Goal: Task Accomplishment & Management: Use online tool/utility

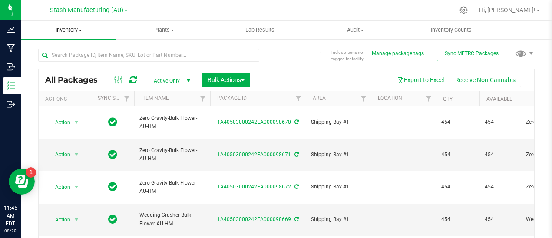
click at [81, 33] on span "Inventory" at bounding box center [69, 30] width 96 height 8
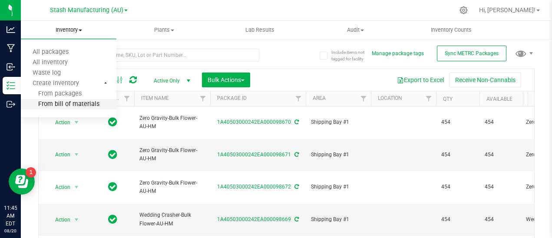
click at [69, 103] on span "From bill of materials" at bounding box center [60, 104] width 79 height 7
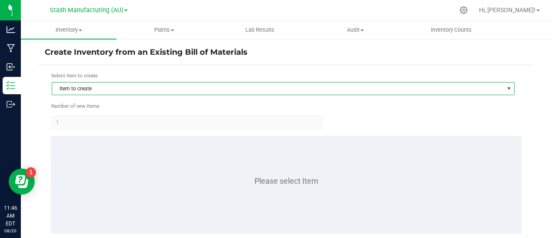
click at [108, 90] on span "Item to create" at bounding box center [278, 89] width 452 height 12
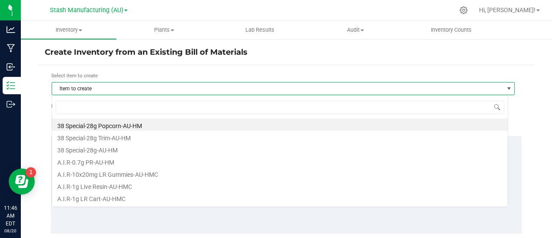
scroll to position [13, 457]
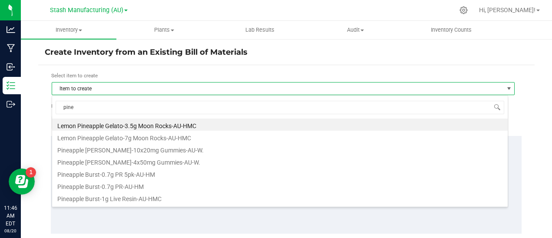
type input "pinea"
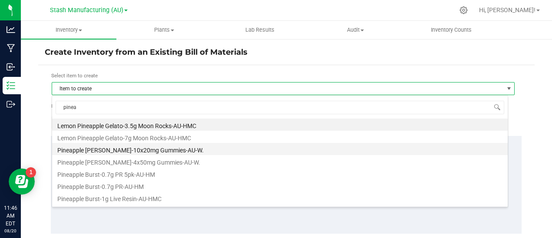
click at [181, 149] on li "Pineapple [PERSON_NAME]-10x20mg Gummies-AU-W." at bounding box center [280, 149] width 456 height 12
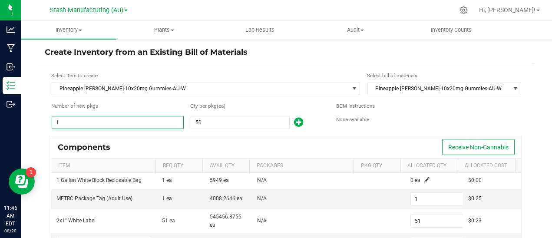
click at [66, 123] on input "1" at bounding box center [117, 122] width 131 height 12
type input "8"
type input "408"
type input "72"
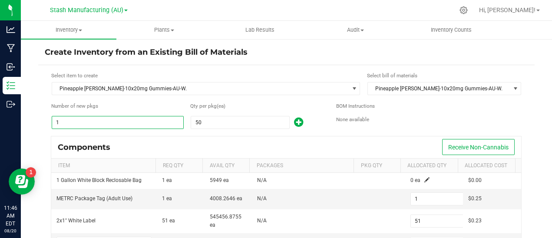
type input "8"
type input "400"
type input "8"
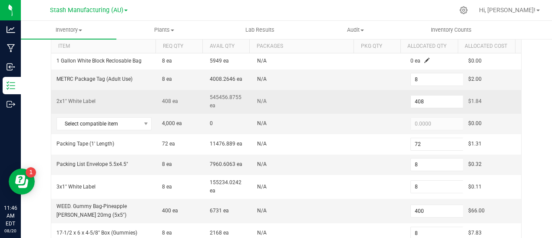
scroll to position [120, 0]
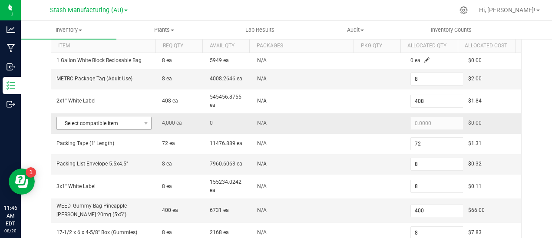
type input "8"
click at [148, 122] on span at bounding box center [145, 123] width 11 height 12
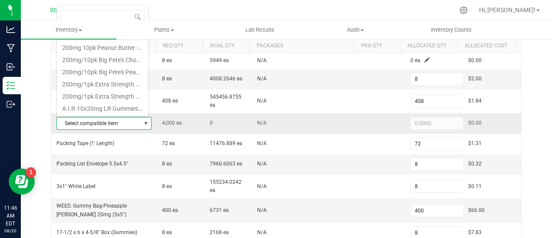
scroll to position [13, 91]
type input "pin"
click at [123, 73] on li "Pineapple [PERSON_NAME]-Bulk 20mg Gummies-AU-W." at bounding box center [102, 71] width 91 height 12
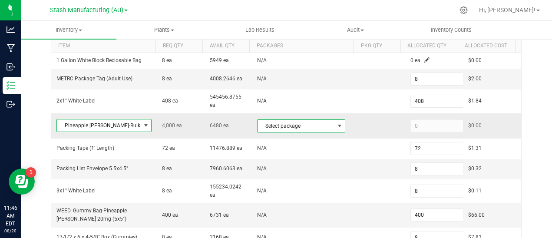
click at [336, 125] on span at bounding box center [339, 126] width 7 height 7
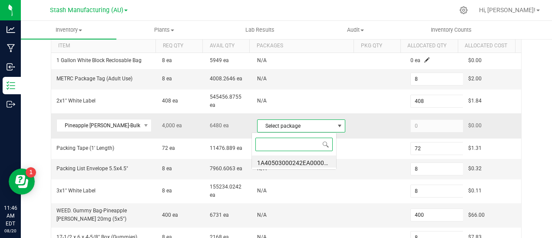
scroll to position [13, 86]
click at [306, 162] on li "1A40503000242EA000097428 (PB20mgWEED.[DATE])" at bounding box center [294, 162] width 84 height 12
type input "4,000"
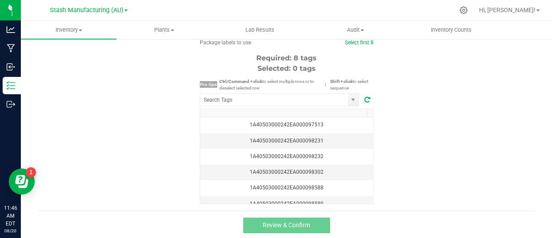
scroll to position [338, 0]
click at [257, 96] on input "NO DATA FOUND" at bounding box center [274, 99] width 148 height 12
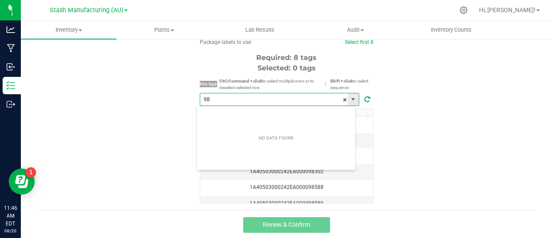
scroll to position [13, 160]
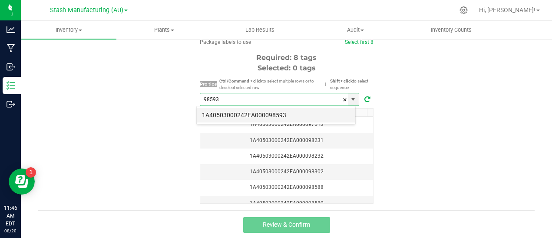
click at [284, 113] on li "1A40503000242EA000098593" at bounding box center [276, 115] width 159 height 15
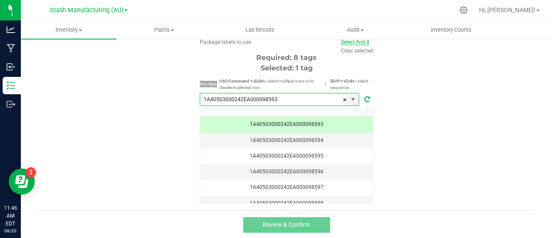
type input "1A40503000242EA000098593"
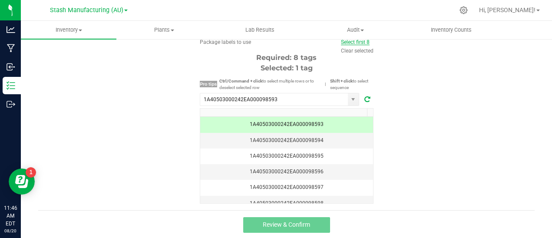
click at [352, 44] on link "Select first 8" at bounding box center [355, 42] width 29 height 6
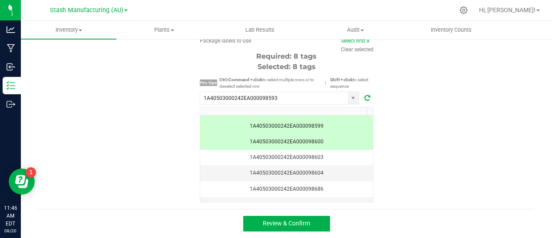
scroll to position [90, 0]
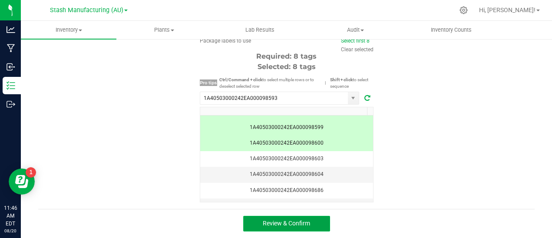
click at [291, 227] on span "Review & Confirm" at bounding box center [286, 223] width 47 height 7
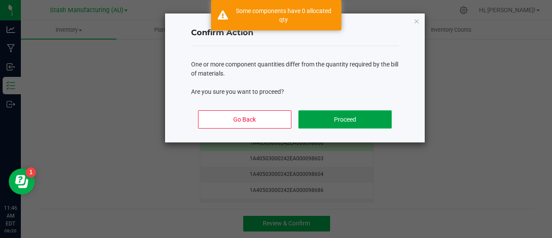
click at [356, 115] on button "Proceed" at bounding box center [345, 119] width 93 height 18
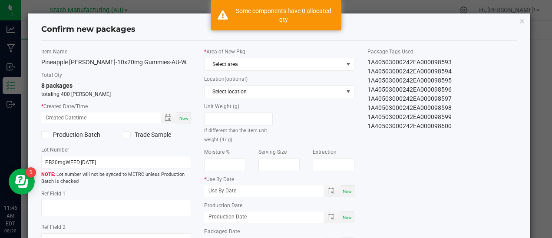
type input "[DATE]"
click at [184, 122] on div "Now" at bounding box center [184, 119] width 14 height 12
type input "[DATE] 11:46 AM"
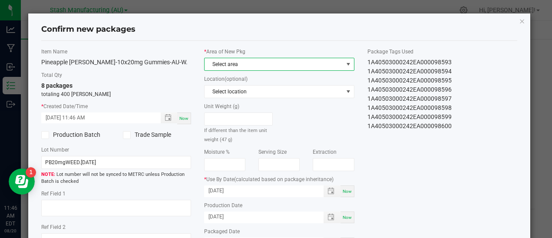
click at [346, 65] on span at bounding box center [348, 64] width 7 height 7
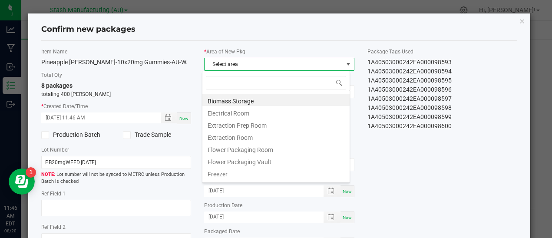
scroll to position [13, 148]
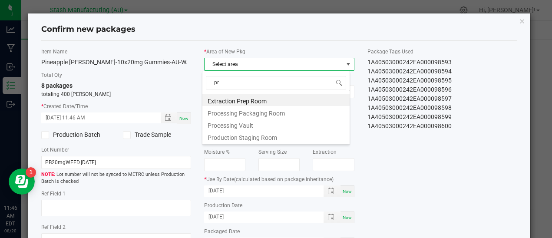
type input "pro"
click at [279, 95] on li "Processing Packaging Room" at bounding box center [276, 100] width 147 height 12
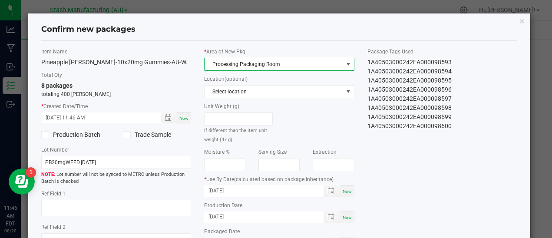
scroll to position [103, 0]
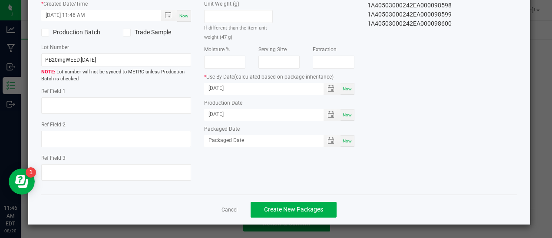
click at [342, 144] on div "Now" at bounding box center [348, 141] width 14 height 12
type input "[DATE]"
click at [282, 212] on span "Create New Packages" at bounding box center [293, 209] width 59 height 7
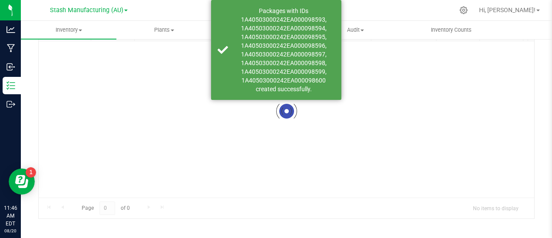
scroll to position [65, 0]
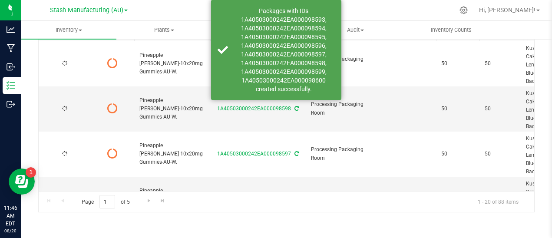
type input "[DATE]"
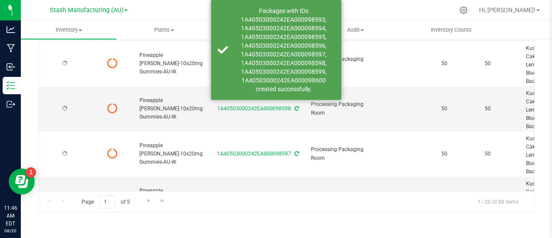
type input "[DATE]"
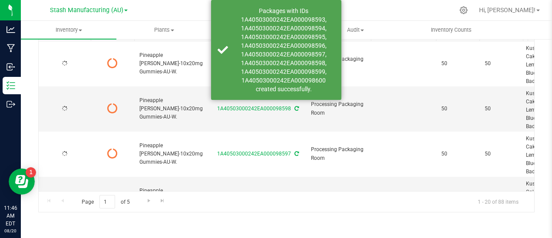
type input "[DATE]"
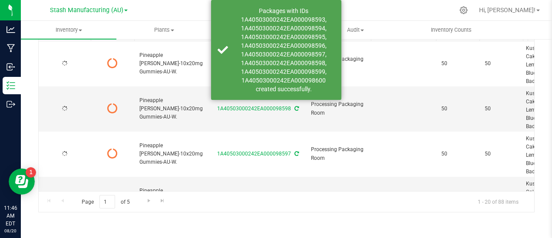
type input "[DATE]"
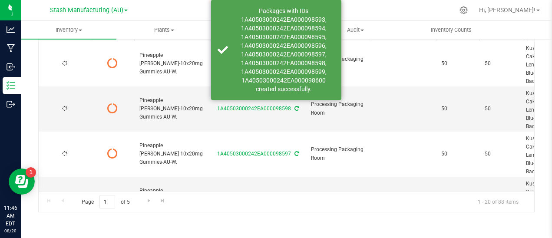
type input "[DATE]"
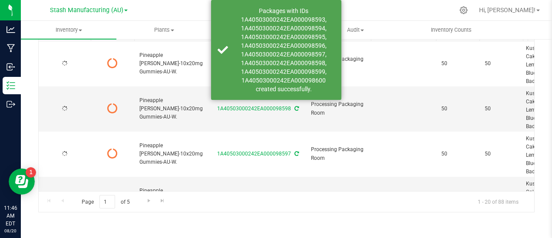
type input "[DATE]"
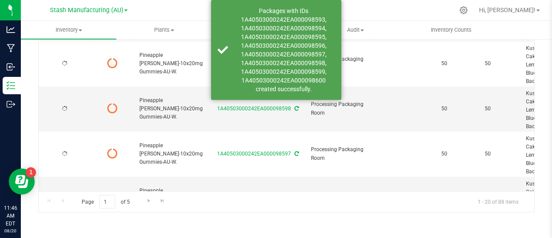
type input "[DATE]"
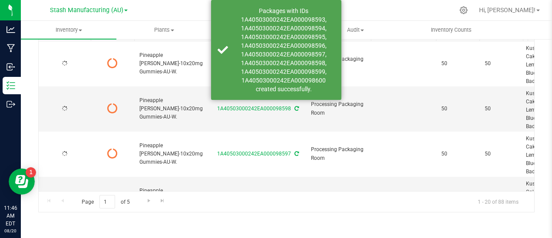
type input "[DATE]"
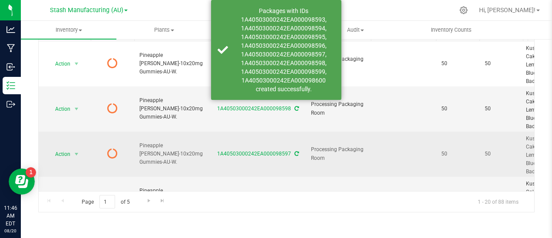
click at [297, 157] on div "1A40503000242EA000098597" at bounding box center [258, 154] width 98 height 8
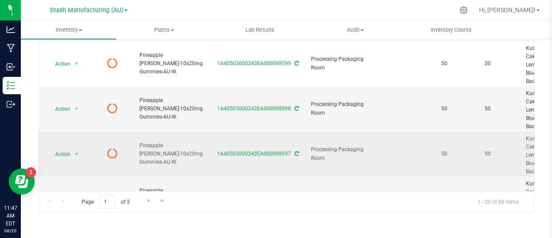
click at [296, 155] on icon at bounding box center [297, 153] width 4 height 5
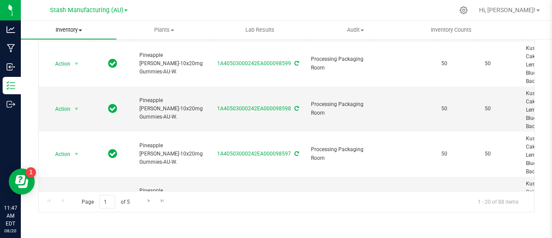
click at [81, 31] on span at bounding box center [80, 31] width 3 height 2
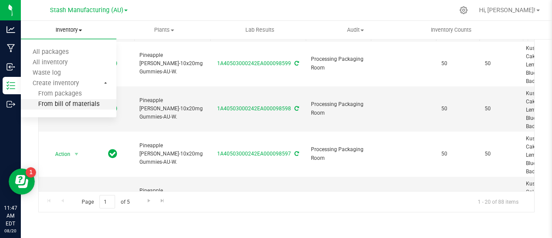
click at [87, 103] on span "From bill of materials" at bounding box center [60, 104] width 79 height 7
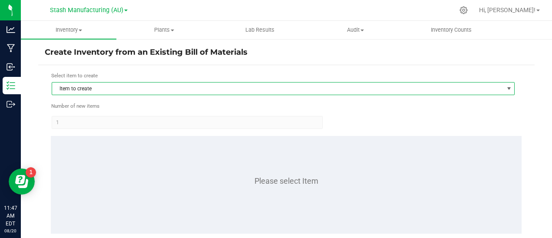
click at [108, 89] on span "Item to create" at bounding box center [278, 89] width 452 height 12
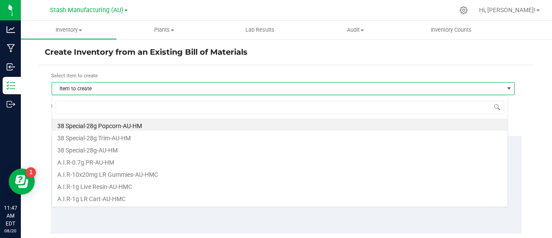
scroll to position [13, 457]
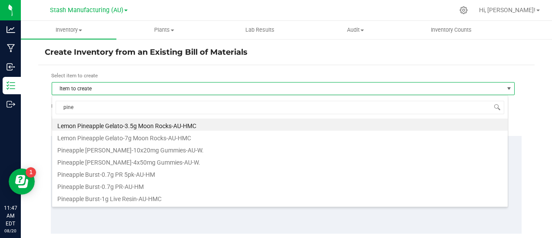
type input "pinea"
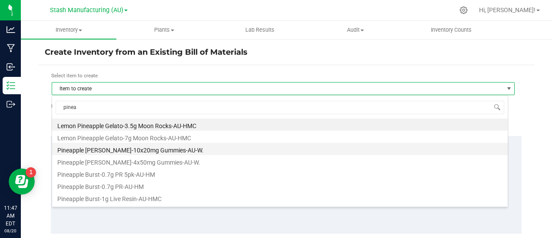
click at [143, 150] on li "Pineapple [PERSON_NAME]-10x20mg Gummies-AU-W." at bounding box center [280, 149] width 456 height 12
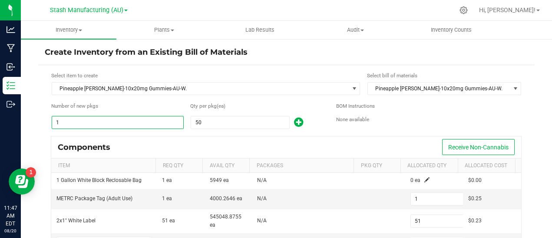
click at [89, 123] on input "1" at bounding box center [117, 122] width 131 height 12
type input "3"
type input "153"
type input "27"
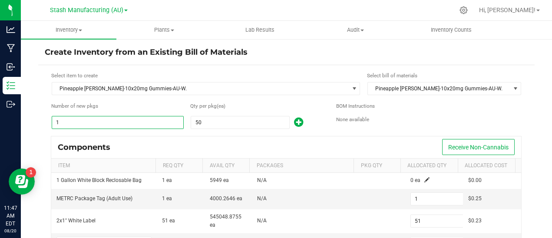
type input "3"
type input "150"
type input "3"
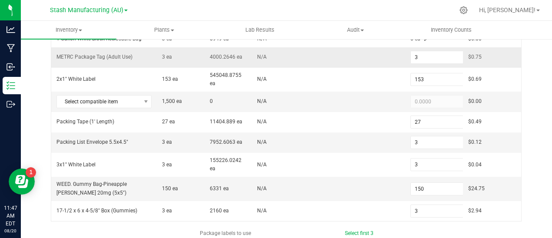
scroll to position [142, 0]
type input "3"
click at [146, 99] on span at bounding box center [146, 101] width 7 height 7
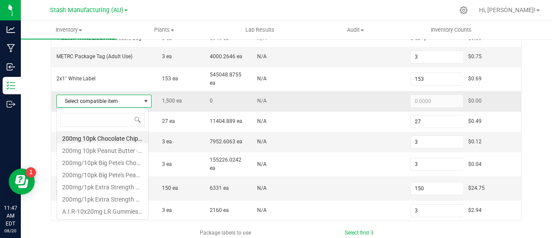
scroll to position [13, 93]
type input "pinea"
click at [106, 159] on li "Pineapple [PERSON_NAME]-Bulk 20mg Gummies-AU-W." at bounding box center [102, 162] width 91 height 12
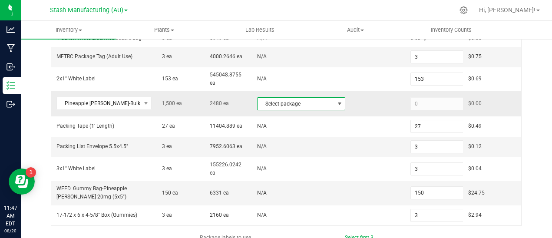
click at [336, 102] on span at bounding box center [339, 103] width 7 height 7
click at [301, 140] on li "1A40503000242EA000097428 (PB20mgWEED.[DATE])" at bounding box center [294, 139] width 84 height 12
type input "1,500"
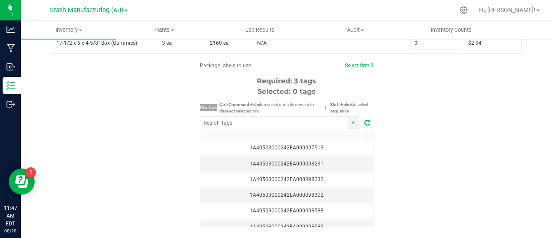
scroll to position [316, 0]
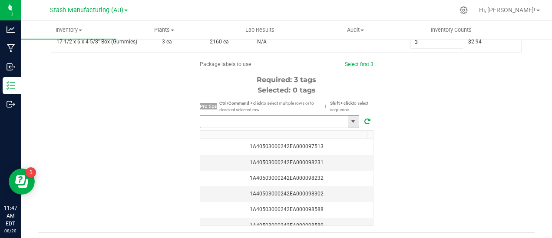
click at [272, 121] on input "NO DATA FOUND" at bounding box center [274, 122] width 148 height 12
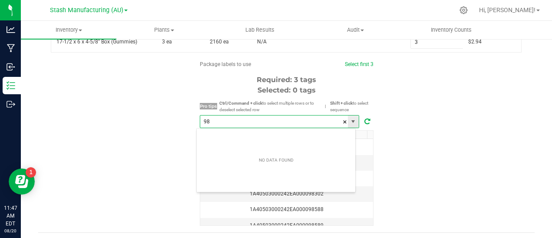
scroll to position [13, 160]
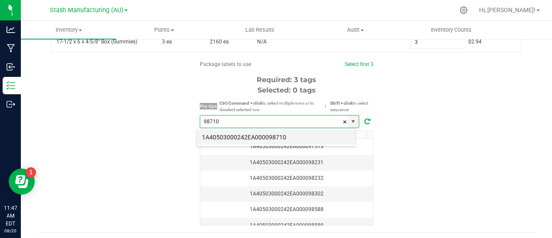
click at [277, 139] on li "1A40503000242EA000098710" at bounding box center [276, 137] width 159 height 15
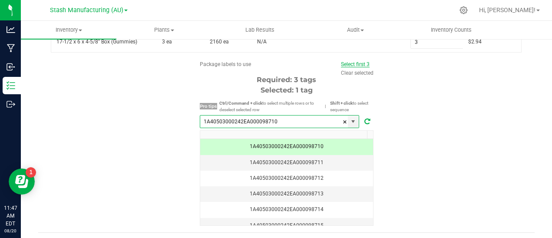
type input "1A40503000242EA000098710"
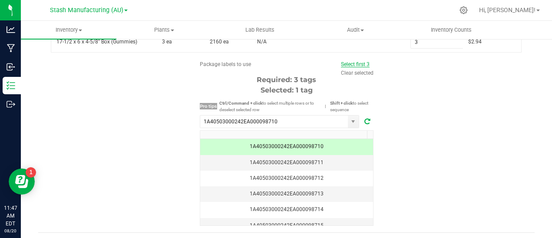
click at [363, 64] on link "Select first 3" at bounding box center [355, 64] width 29 height 6
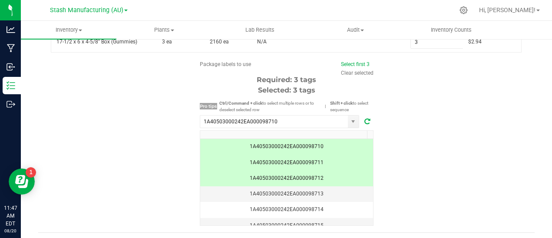
scroll to position [339, 0]
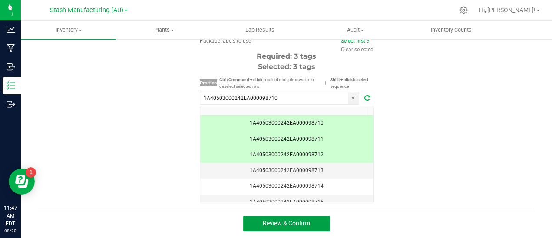
click at [303, 219] on button "Review & Confirm" at bounding box center [286, 224] width 87 height 16
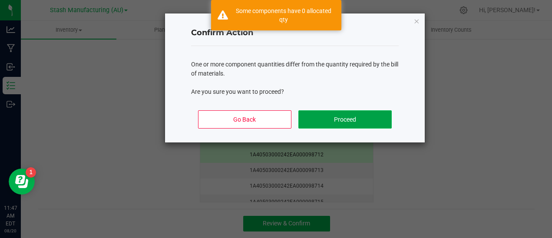
click at [351, 122] on button "Proceed" at bounding box center [345, 119] width 93 height 18
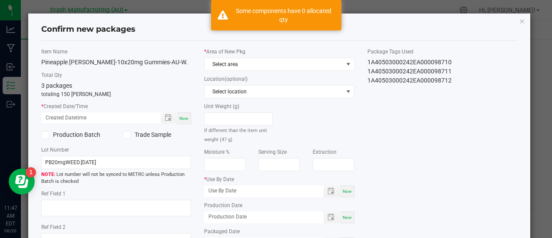
type input "[DATE]"
click at [184, 118] on span "Now" at bounding box center [183, 118] width 9 height 5
type input "[DATE] 11:47 AM"
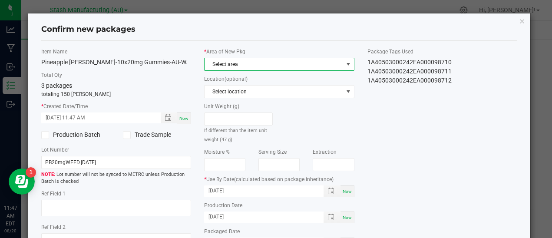
click at [345, 64] on span at bounding box center [348, 64] width 7 height 7
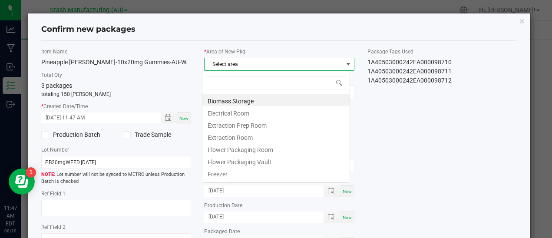
scroll to position [13, 148]
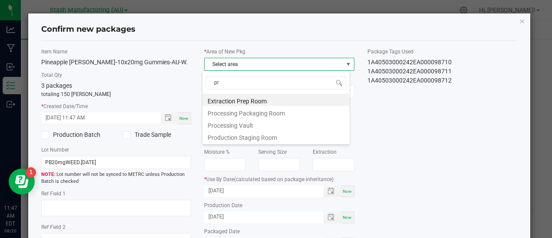
type input "pro"
click at [270, 100] on li "Processing Packaging Room" at bounding box center [276, 100] width 147 height 12
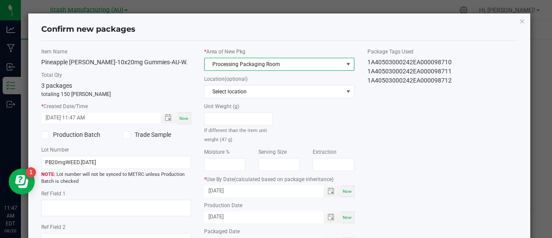
scroll to position [103, 0]
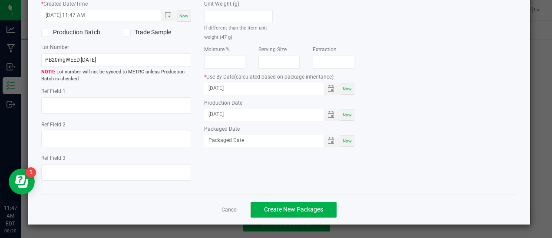
click at [344, 140] on span "Now" at bounding box center [347, 141] width 9 height 5
type input "[DATE]"
click at [299, 206] on span "Create New Packages" at bounding box center [293, 209] width 59 height 7
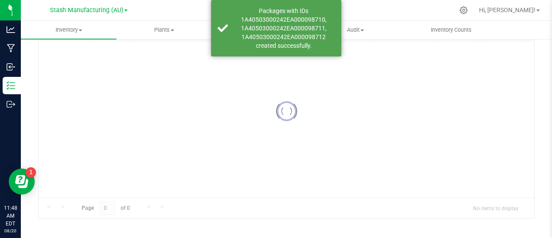
scroll to position [65, 0]
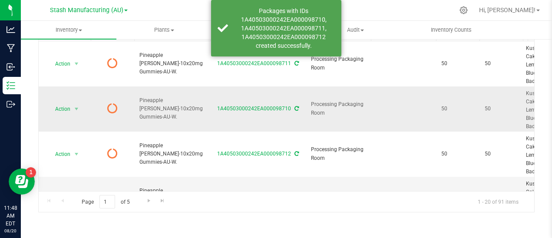
click at [295, 107] on icon at bounding box center [297, 108] width 4 height 5
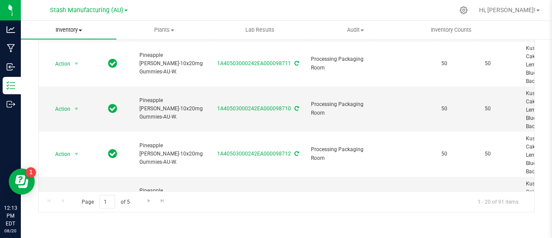
click at [79, 30] on span "Inventory" at bounding box center [69, 30] width 96 height 8
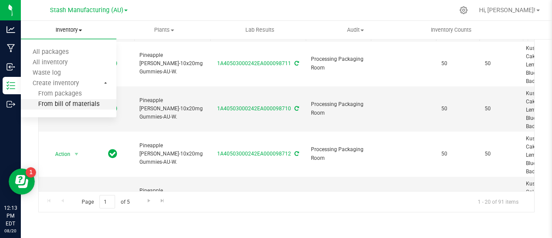
click at [83, 103] on span "From bill of materials" at bounding box center [60, 104] width 79 height 7
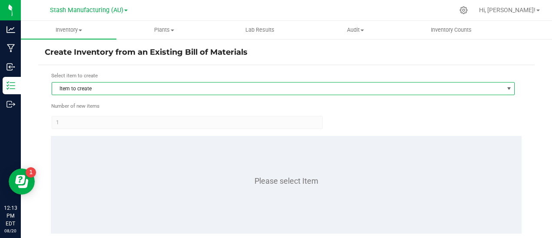
click at [114, 86] on span "Item to create" at bounding box center [278, 89] width 452 height 12
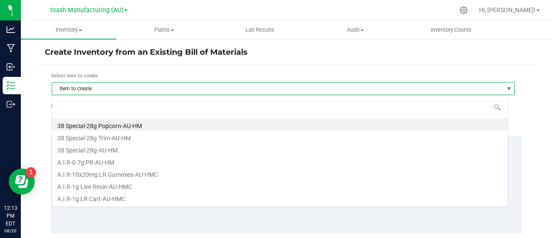
scroll to position [13, 457]
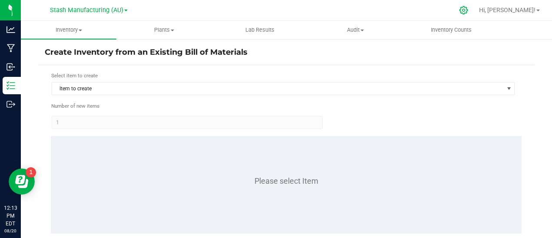
click at [469, 10] on icon at bounding box center [463, 10] width 9 height 9
click at [469, 8] on icon at bounding box center [463, 10] width 9 height 9
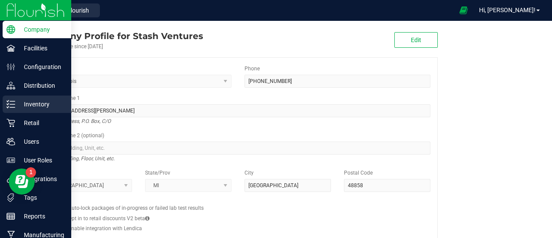
click at [42, 103] on p "Inventory" at bounding box center [41, 104] width 52 height 10
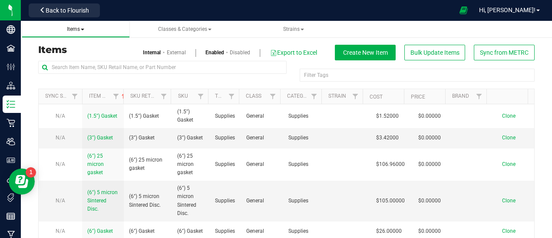
click at [83, 29] on span at bounding box center [82, 30] width 3 height 2
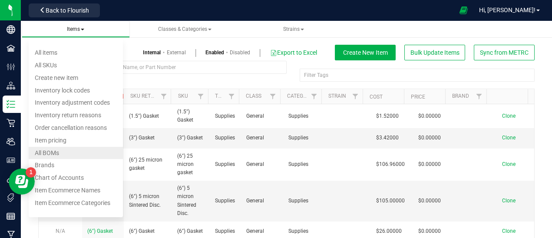
click at [59, 150] on span "All BOMs" at bounding box center [47, 153] width 24 height 7
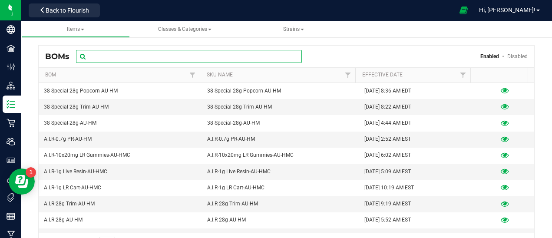
click at [122, 59] on input "text" at bounding box center [189, 56] width 226 height 13
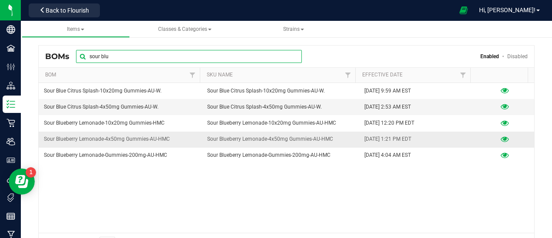
type input "sour blu"
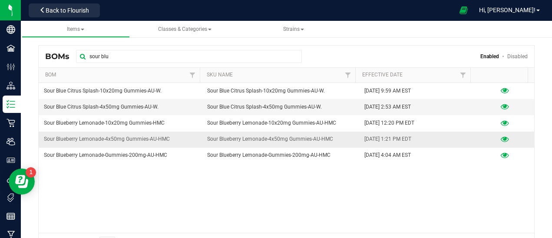
click at [501, 138] on icon at bounding box center [505, 139] width 8 height 6
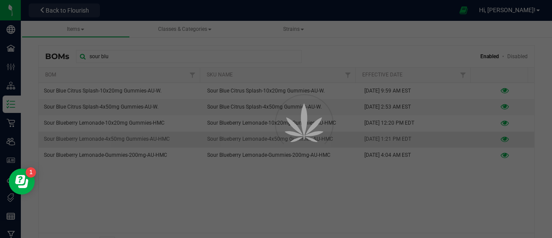
select select "630"
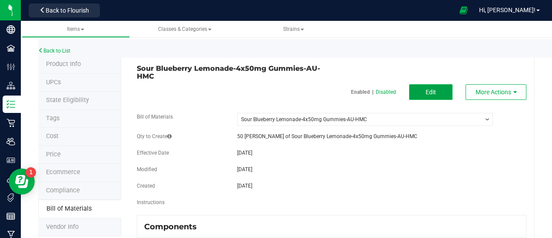
click at [430, 95] on button "Edit" at bounding box center [430, 92] width 43 height 16
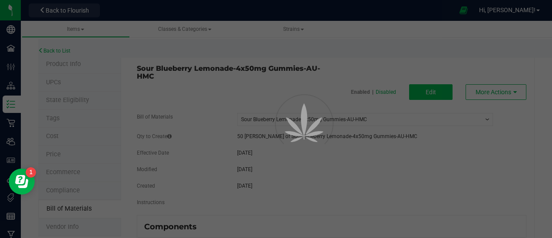
select select "630"
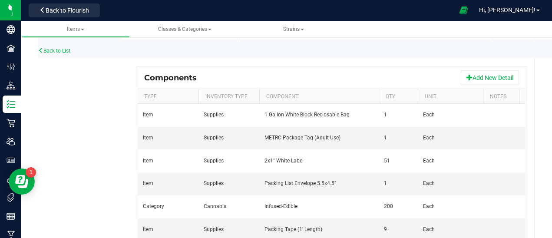
scroll to position [194, 0]
click at [498, 77] on button "Add New Detail" at bounding box center [490, 78] width 58 height 15
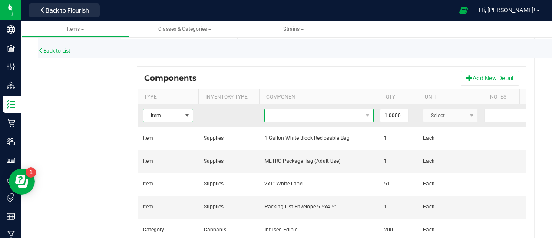
click at [300, 116] on span "NO DATA FOUND" at bounding box center [313, 116] width 97 height 12
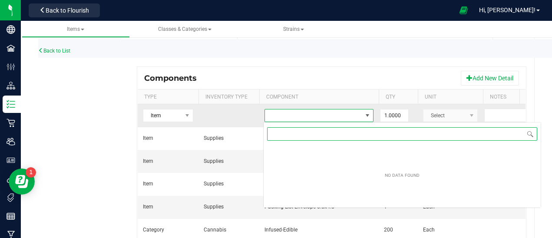
scroll to position [13, 109]
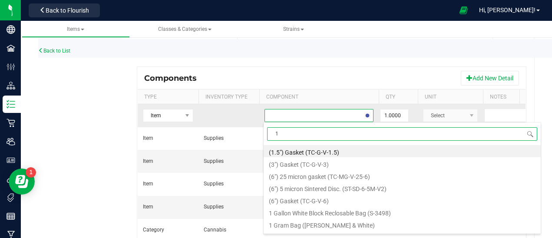
type input "17"
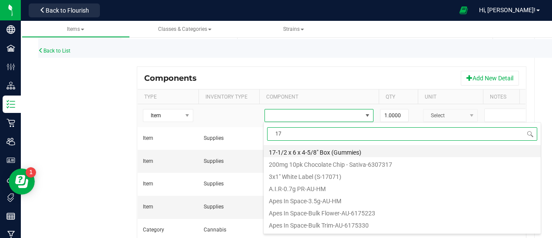
click at [317, 153] on li "17-1/2 x 6 x 4-5/8" Box (Gummies)" at bounding box center [402, 151] width 277 height 12
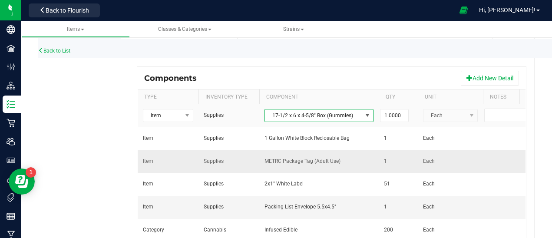
scroll to position [0, 82]
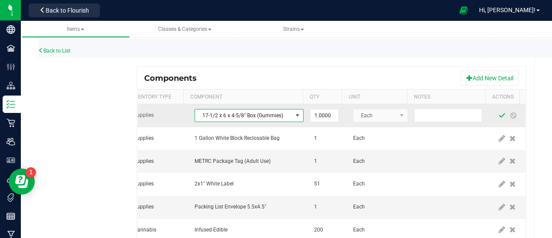
click at [499, 113] on span at bounding box center [502, 115] width 7 height 7
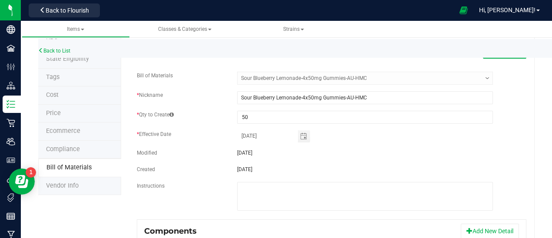
scroll to position [0, 0]
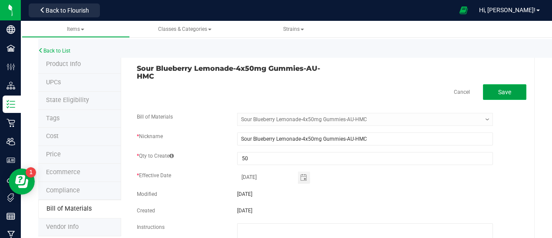
click at [508, 90] on button "Save" at bounding box center [504, 92] width 43 height 16
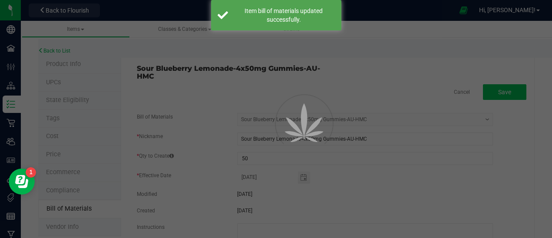
select select "630"
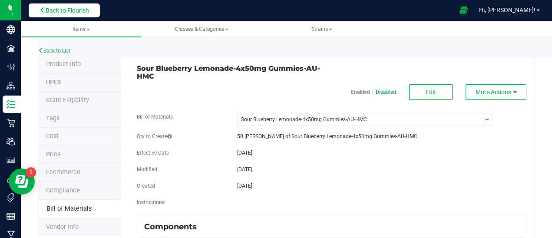
click at [61, 7] on span "Back to Flourish" at bounding box center [67, 10] width 43 height 7
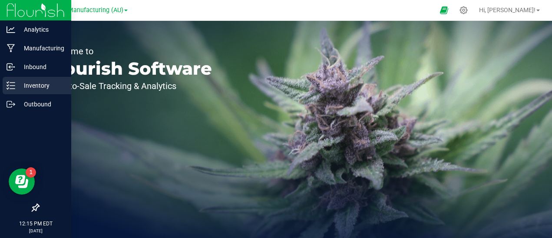
click at [45, 81] on p "Inventory" at bounding box center [41, 85] width 52 height 10
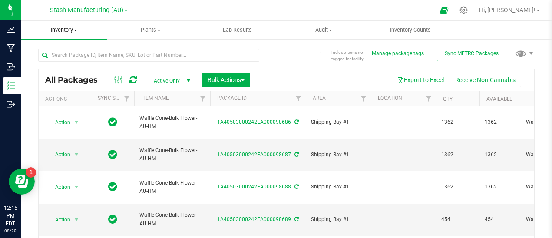
click at [78, 33] on span "Inventory" at bounding box center [64, 30] width 86 height 8
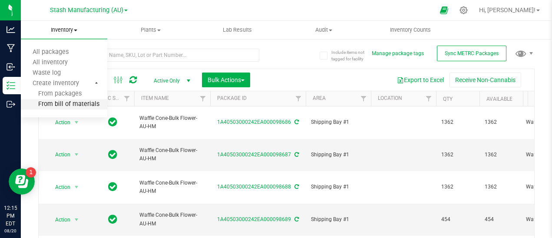
click at [73, 102] on span "From bill of materials" at bounding box center [60, 104] width 79 height 7
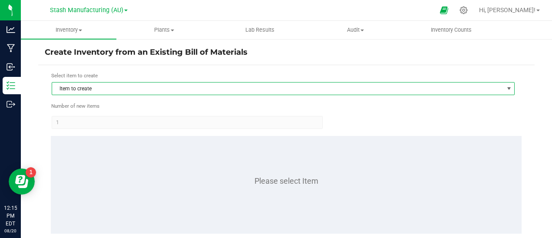
click at [104, 87] on span "Item to create" at bounding box center [278, 89] width 452 height 12
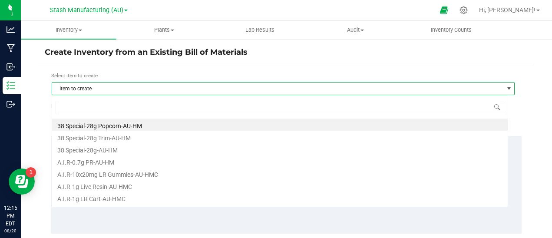
scroll to position [13, 457]
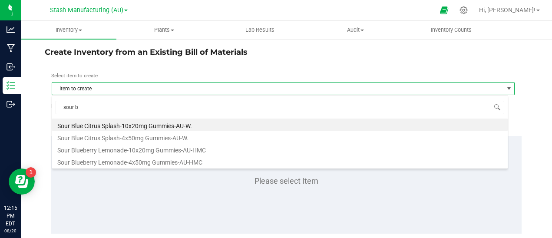
type input "sour bl"
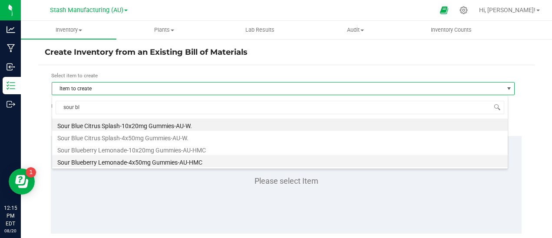
click at [142, 162] on li "Sour Blueberry Lemonade-4x50mg Gummies-AU-HMC" at bounding box center [280, 161] width 456 height 12
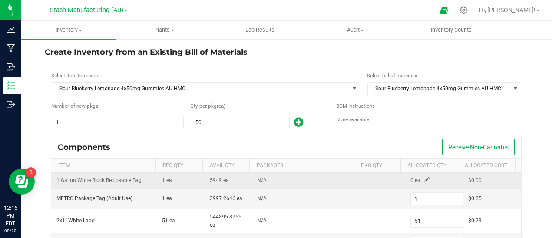
click at [425, 180] on span at bounding box center [427, 179] width 5 height 5
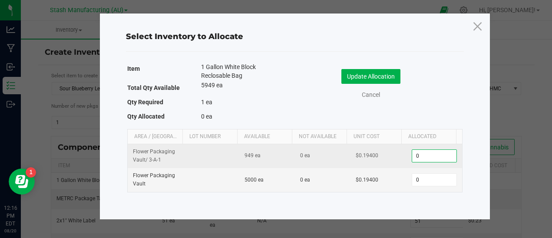
click at [414, 154] on input "0" at bounding box center [434, 156] width 44 height 12
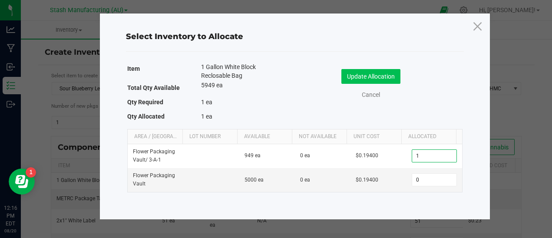
type input "1"
click at [371, 80] on button "Update Allocation" at bounding box center [371, 76] width 59 height 15
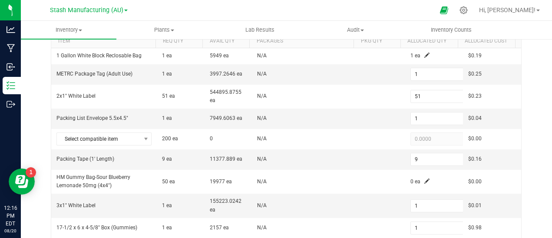
scroll to position [110, 0]
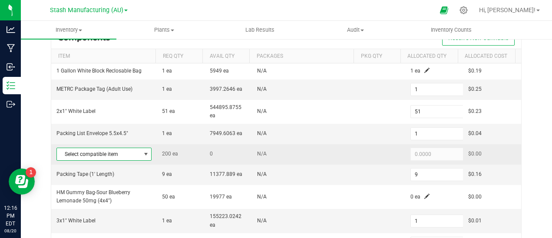
click at [144, 156] on span at bounding box center [146, 154] width 7 height 7
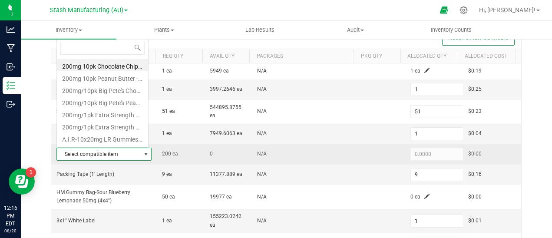
scroll to position [13, 91]
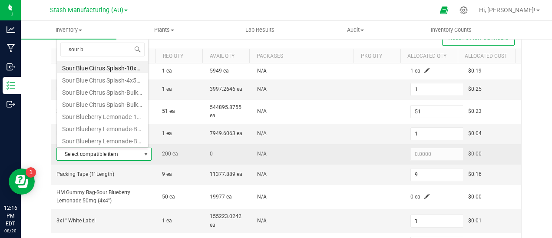
type input "sour bl"
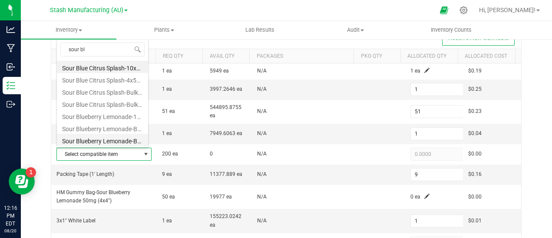
click at [116, 137] on li "Sour Blueberry Lemonade-Bulk 50mg Gummies-AU-HMC" at bounding box center [102, 140] width 91 height 12
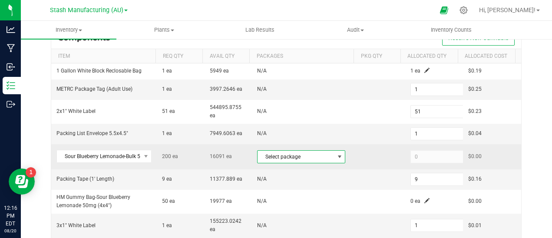
click at [336, 157] on span at bounding box center [339, 157] width 11 height 12
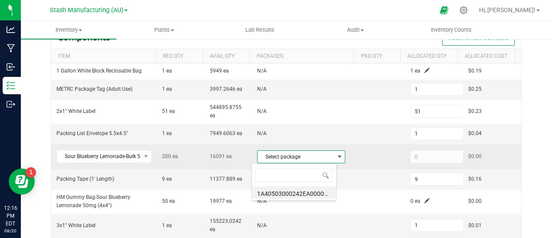
scroll to position [13, 86]
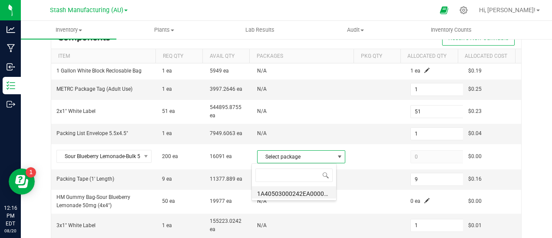
click at [305, 193] on li "1A40503000242EA000097157 (SBL50mgHMC.08.11.2025)" at bounding box center [294, 192] width 84 height 12
type input "200"
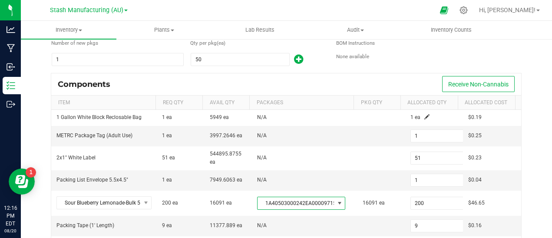
scroll to position [62, 0]
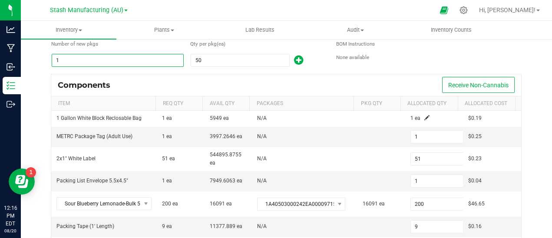
click at [67, 56] on input "1" at bounding box center [117, 60] width 131 height 12
type input "7"
type input "357"
type input "7"
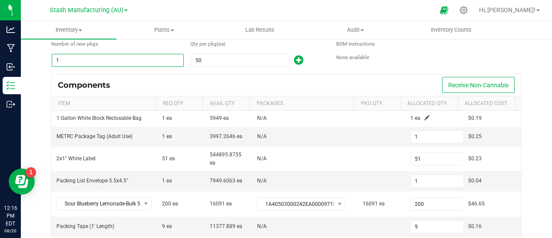
type input "63"
type input "7"
type input "78"
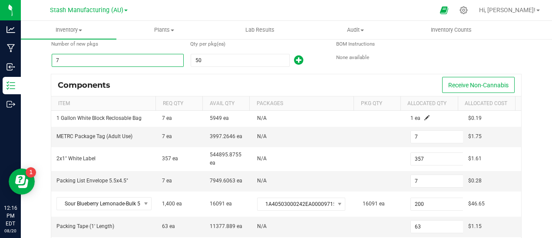
type input "3,978"
type input "78"
type input "702"
type input "78"
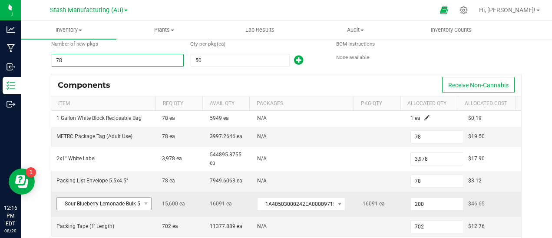
type input "78"
click at [143, 199] on span at bounding box center [145, 204] width 11 height 12
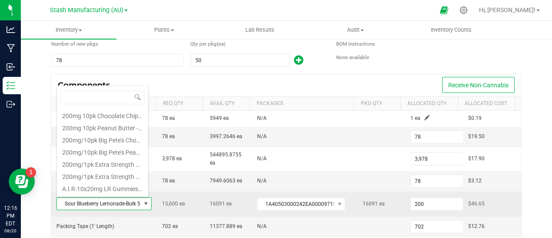
scroll to position [13, 91]
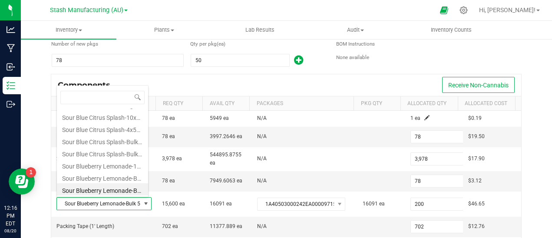
click at [130, 190] on li "Sour Blueberry Lemonade-Bulk 50mg Gummies-AU-HMC" at bounding box center [102, 189] width 91 height 12
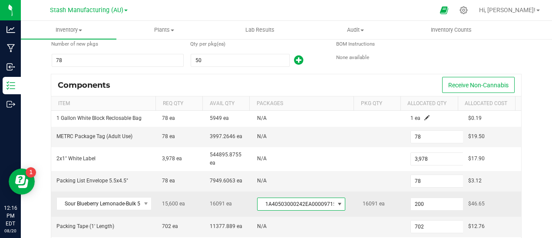
click at [334, 204] on span at bounding box center [339, 204] width 11 height 12
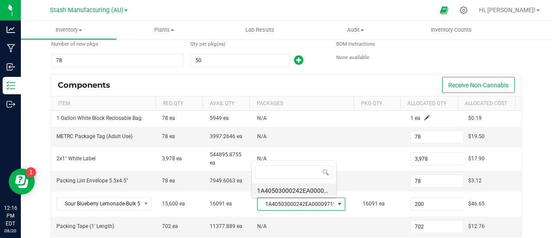
click at [311, 190] on li "1A40503000242EA000097157 (SBL50mgHMC.08.11.2025)" at bounding box center [294, 189] width 84 height 12
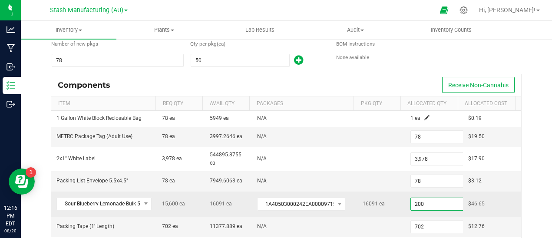
click at [427, 201] on input "200" at bounding box center [443, 204] width 64 height 12
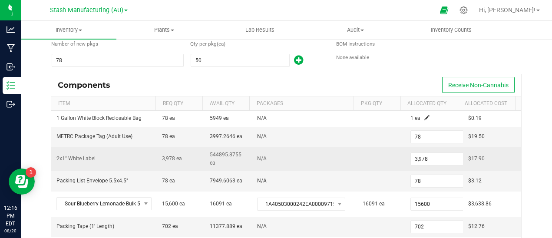
type input "15,600"
click at [358, 159] on td at bounding box center [381, 159] width 47 height 24
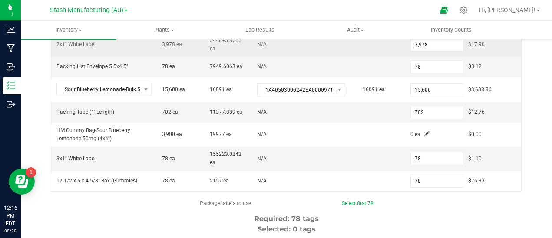
scroll to position [177, 0]
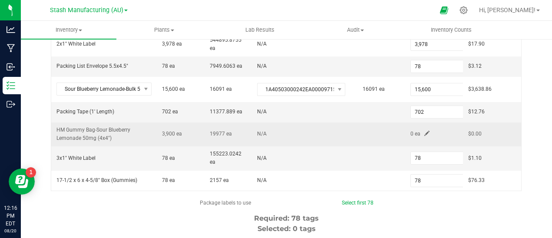
click at [425, 133] on span at bounding box center [427, 133] width 5 height 5
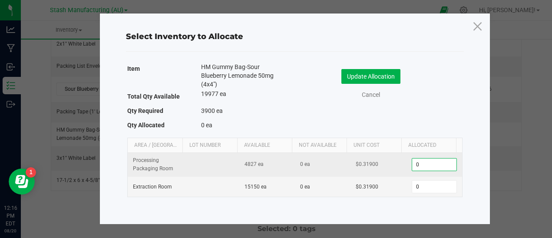
click at [429, 169] on input "0" at bounding box center [434, 165] width 44 height 12
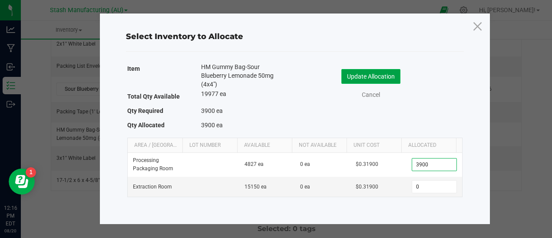
type input "3,900"
click at [349, 76] on button "Update Allocation" at bounding box center [371, 76] width 59 height 15
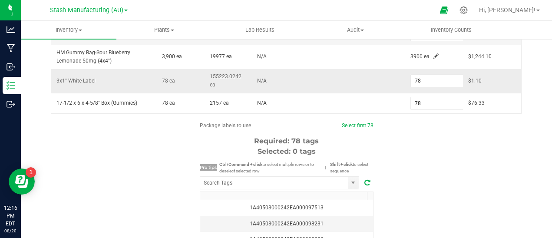
scroll to position [255, 0]
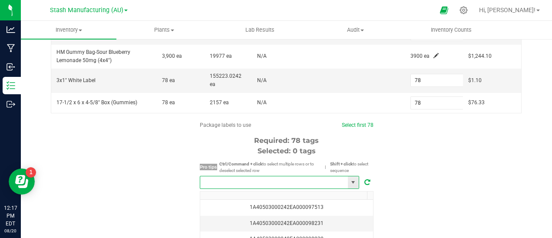
click at [278, 183] on input "NO DATA FOUND" at bounding box center [274, 182] width 148 height 12
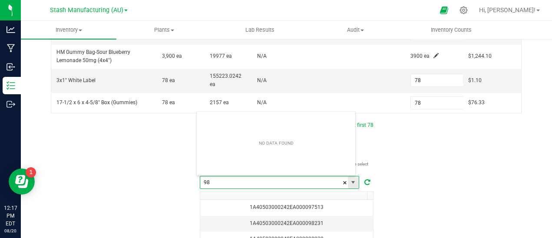
scroll to position [13, 160]
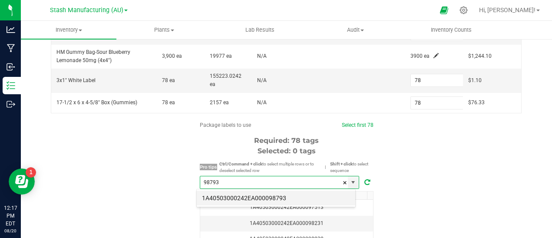
click at [280, 191] on li "1A40503000242EA000098793" at bounding box center [276, 198] width 159 height 15
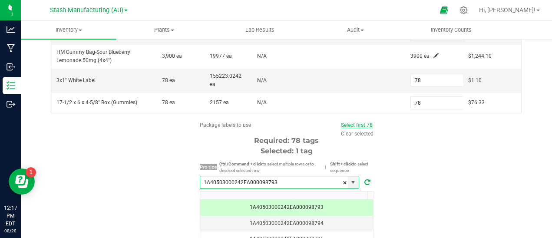
type input "1A40503000242EA000098793"
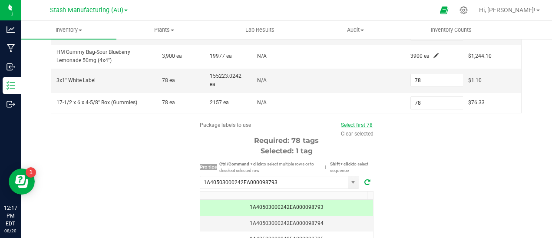
click at [356, 123] on link "Select first 78" at bounding box center [357, 125] width 32 height 6
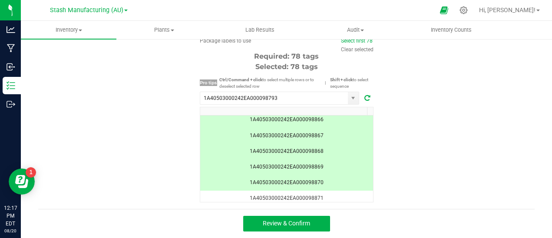
scroll to position [1153, 0]
click at [284, 222] on span "Review & Confirm" at bounding box center [286, 223] width 47 height 7
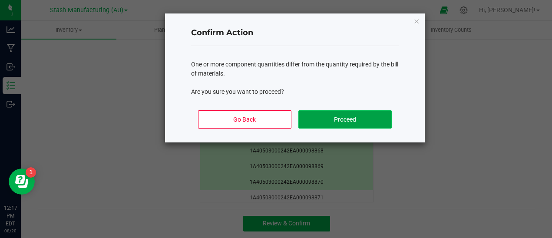
click at [368, 113] on button "Proceed" at bounding box center [345, 119] width 93 height 18
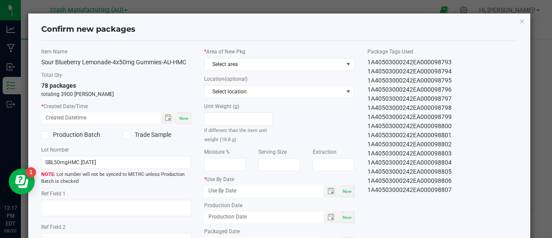
type input "05/14/2027"
type input "08/11/2025"
click at [186, 118] on span "Now" at bounding box center [183, 118] width 9 height 5
type input "08/20/2025 12:17 PM"
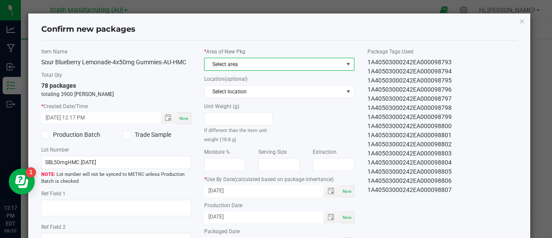
click at [345, 64] on span at bounding box center [348, 64] width 7 height 7
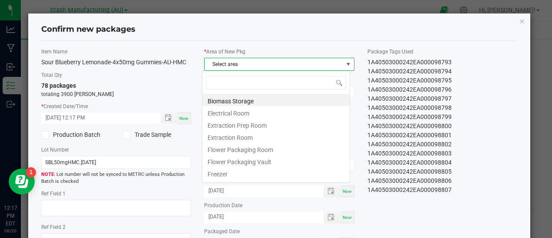
scroll to position [13, 148]
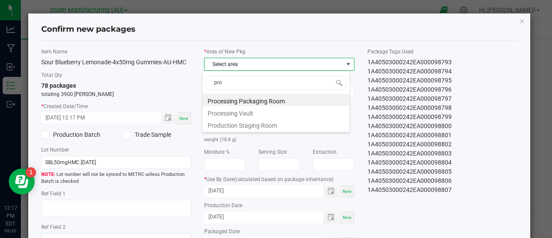
type input "proc"
click at [276, 100] on li "Processing Packaging Room" at bounding box center [276, 100] width 147 height 12
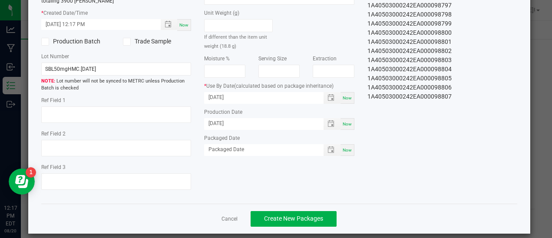
scroll to position [103, 0]
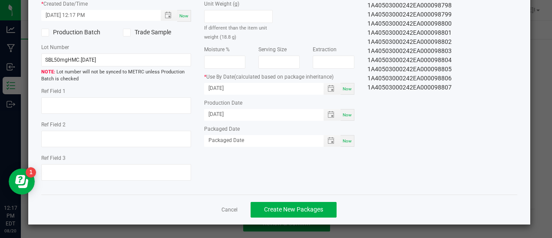
click at [346, 141] on span "Now" at bounding box center [347, 141] width 9 height 5
type input "[DATE]"
click at [292, 208] on span "Create New Packages" at bounding box center [293, 209] width 59 height 7
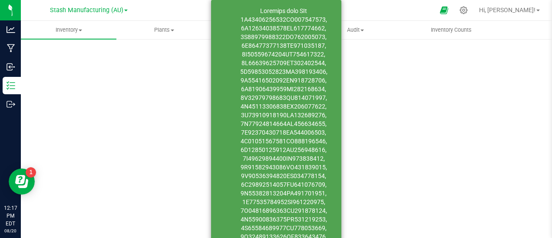
scroll to position [65, 0]
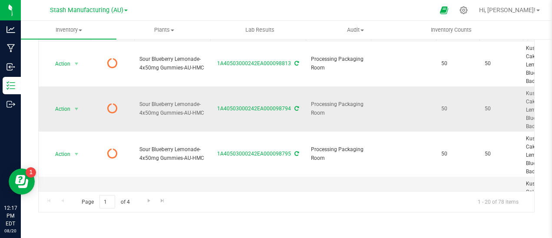
click at [295, 109] on icon at bounding box center [297, 108] width 4 height 5
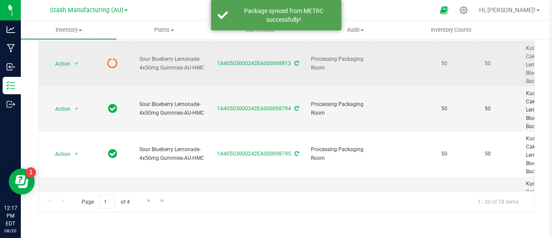
click at [295, 63] on icon at bounding box center [297, 63] width 4 height 5
